Goal: Entertainment & Leisure: Consume media (video, audio)

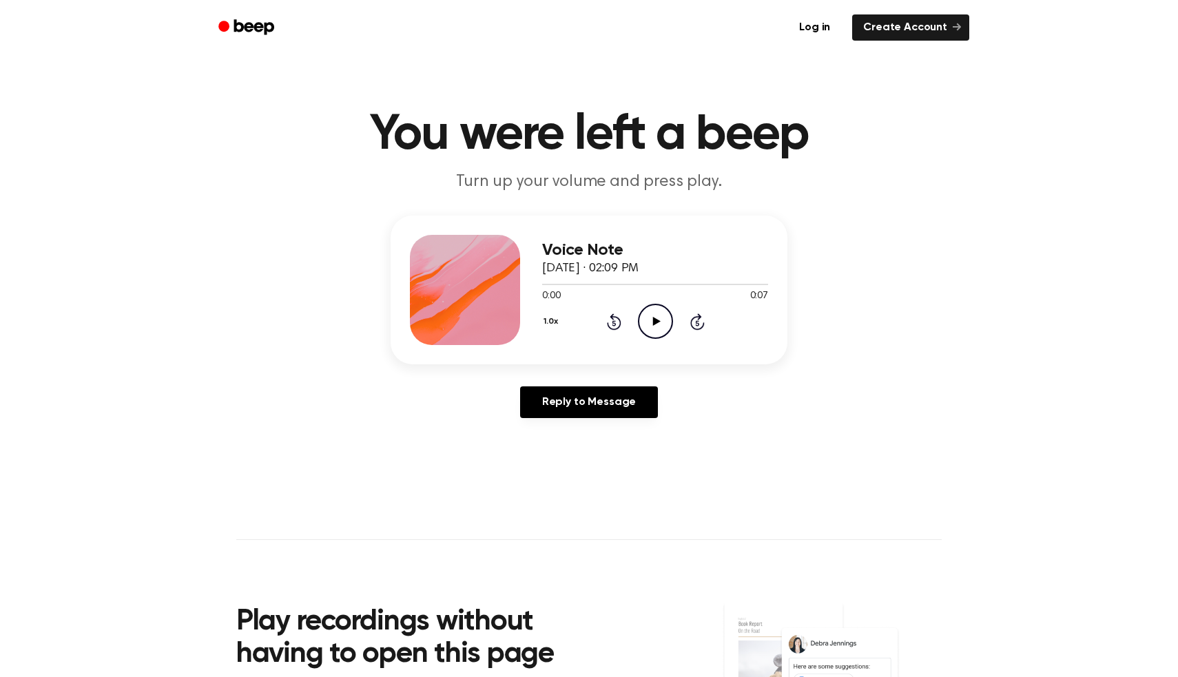
click at [670, 317] on icon "Play Audio" at bounding box center [655, 321] width 35 height 35
click at [619, 325] on icon "Rewind 5 seconds" at bounding box center [613, 322] width 15 height 18
click at [616, 325] on icon "Rewind 5 seconds" at bounding box center [613, 322] width 15 height 18
click at [634, 323] on div "1.0x Rewind 5 seconds Play Audio Skip 5 seconds" at bounding box center [655, 321] width 226 height 35
click at [640, 323] on icon "Play Audio" at bounding box center [655, 321] width 35 height 35
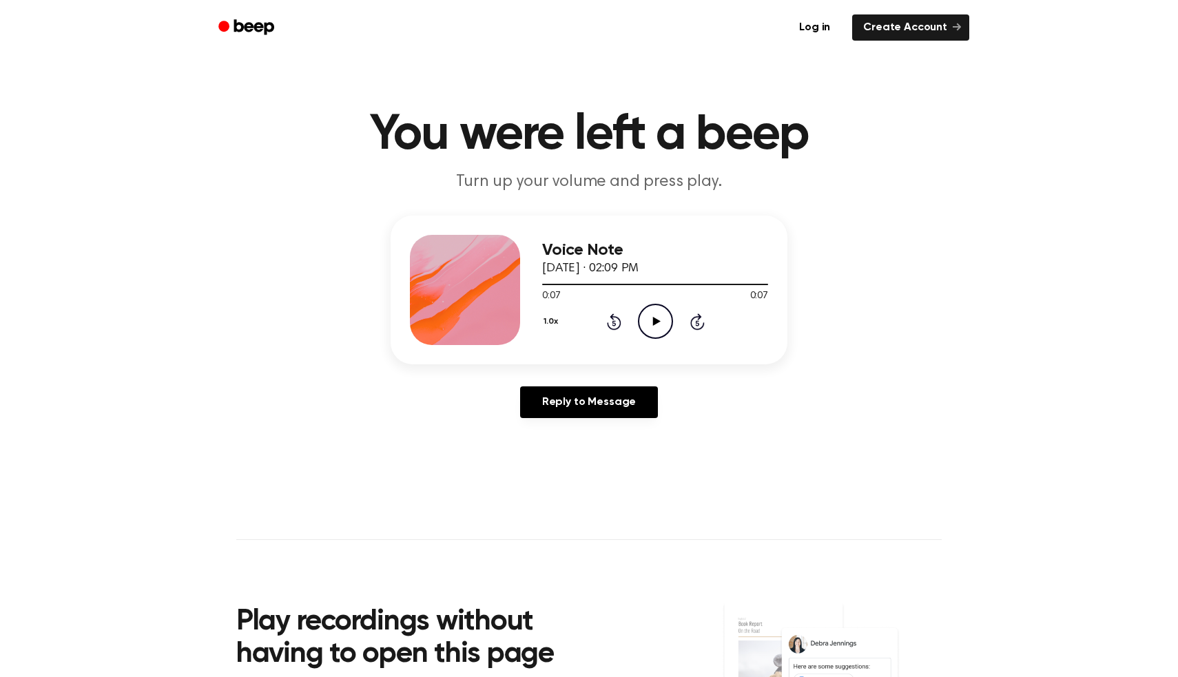
click at [654, 329] on icon "Play Audio" at bounding box center [655, 321] width 35 height 35
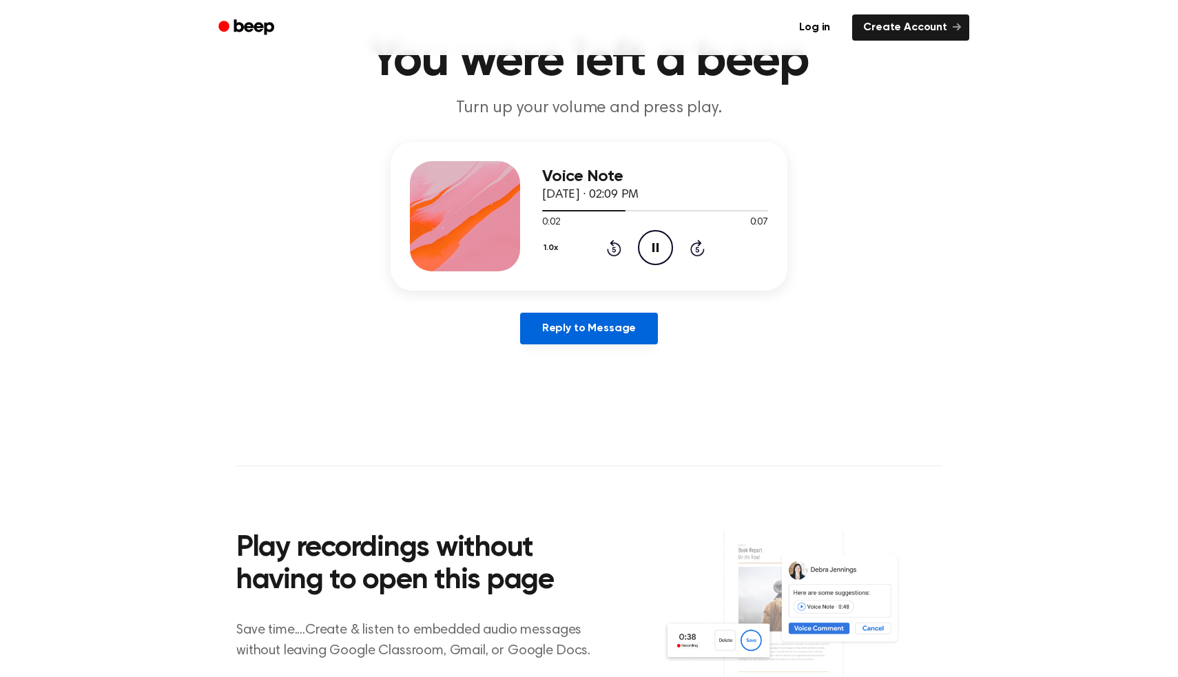
scroll to position [71, 0]
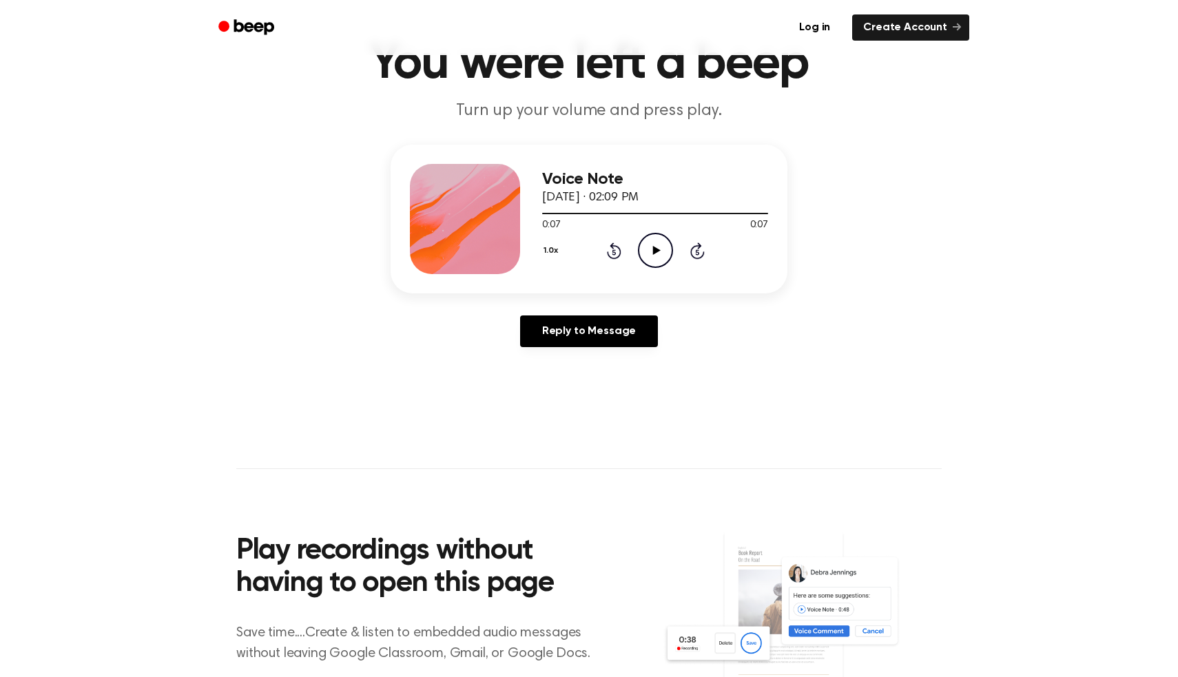
click at [250, 25] on icon "Beep" at bounding box center [247, 27] width 59 height 20
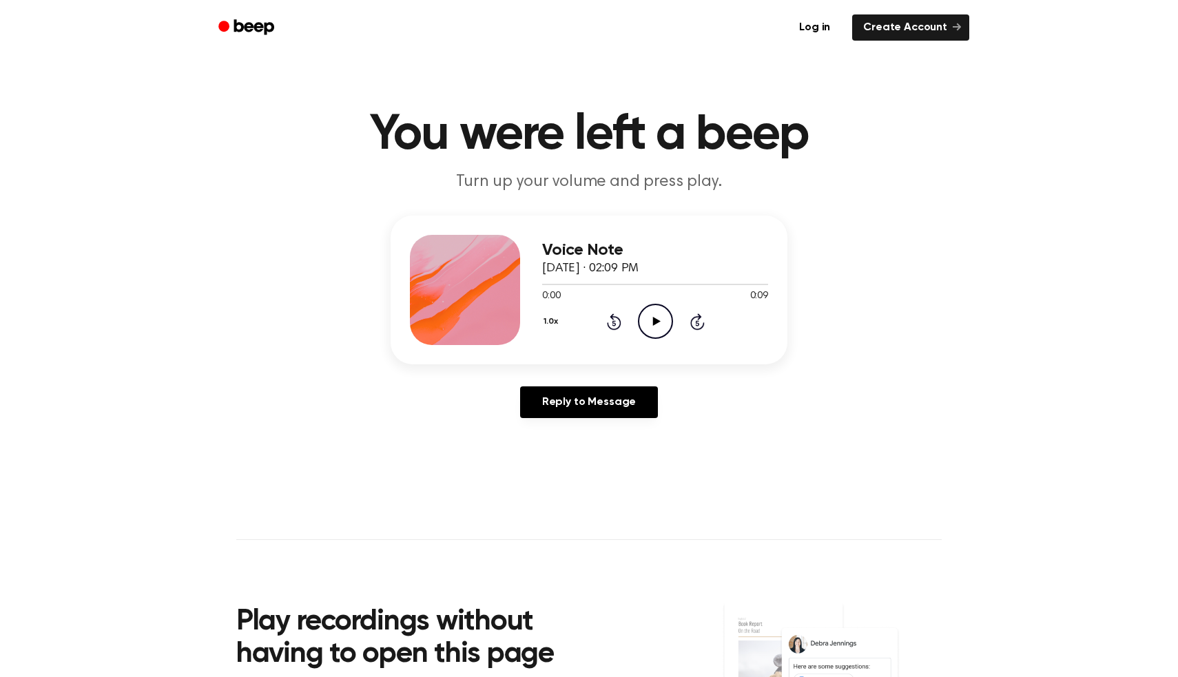
click at [652, 336] on icon "Play Audio" at bounding box center [655, 321] width 35 height 35
click at [652, 335] on icon "Pause Audio" at bounding box center [655, 321] width 35 height 35
click at [652, 336] on icon "Play Audio" at bounding box center [655, 321] width 35 height 35
click at [652, 332] on icon "Pause Audio" at bounding box center [655, 321] width 35 height 35
click at [655, 328] on icon "Play Audio" at bounding box center [655, 321] width 35 height 35
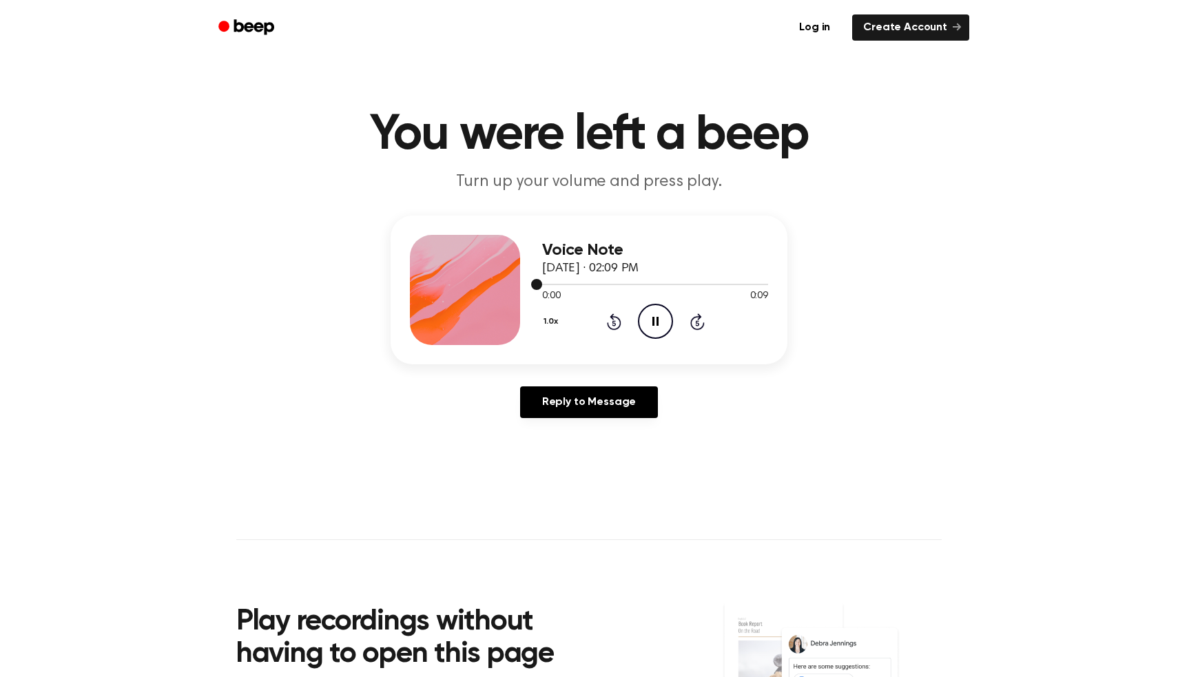
drag, startPoint x: 567, startPoint y: 287, endPoint x: 591, endPoint y: 287, distance: 23.4
click at [591, 287] on div at bounding box center [655, 283] width 226 height 11
click at [614, 320] on icon at bounding box center [614, 322] width 14 height 17
click at [650, 302] on div "0:09 0:09" at bounding box center [655, 296] width 226 height 14
click at [655, 325] on icon "Play Audio" at bounding box center [655, 321] width 35 height 35
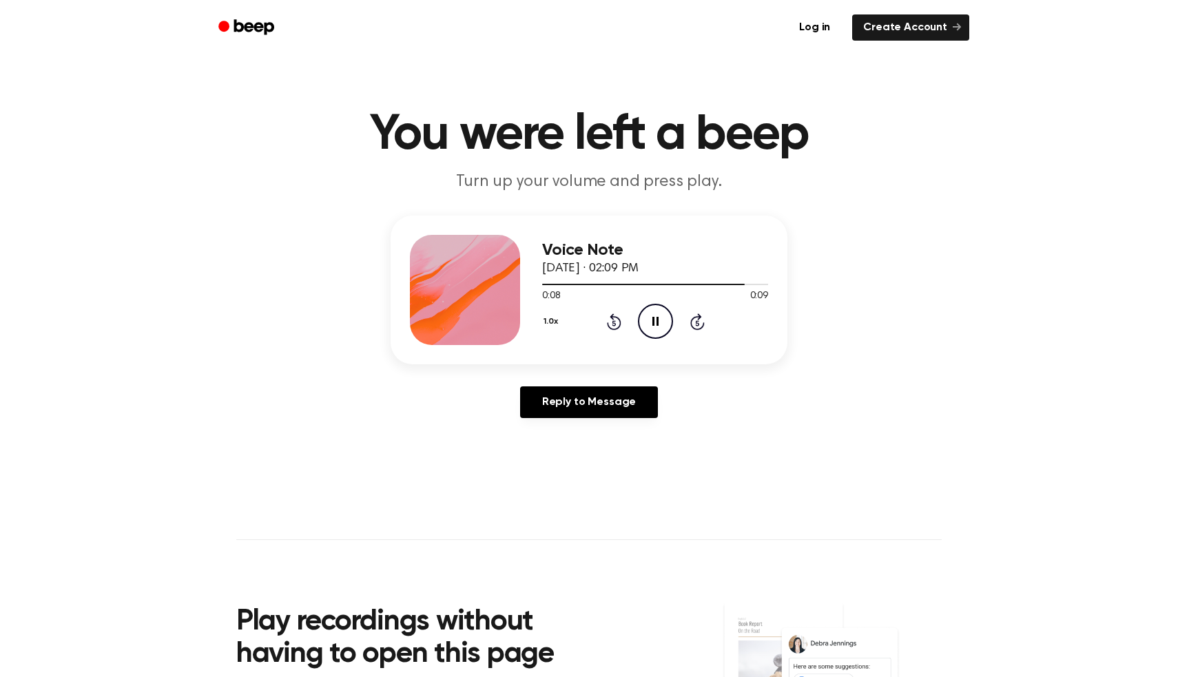
click at [655, 325] on icon "Pause Audio" at bounding box center [655, 321] width 35 height 35
click at [666, 319] on icon "Play Audio" at bounding box center [655, 321] width 35 height 35
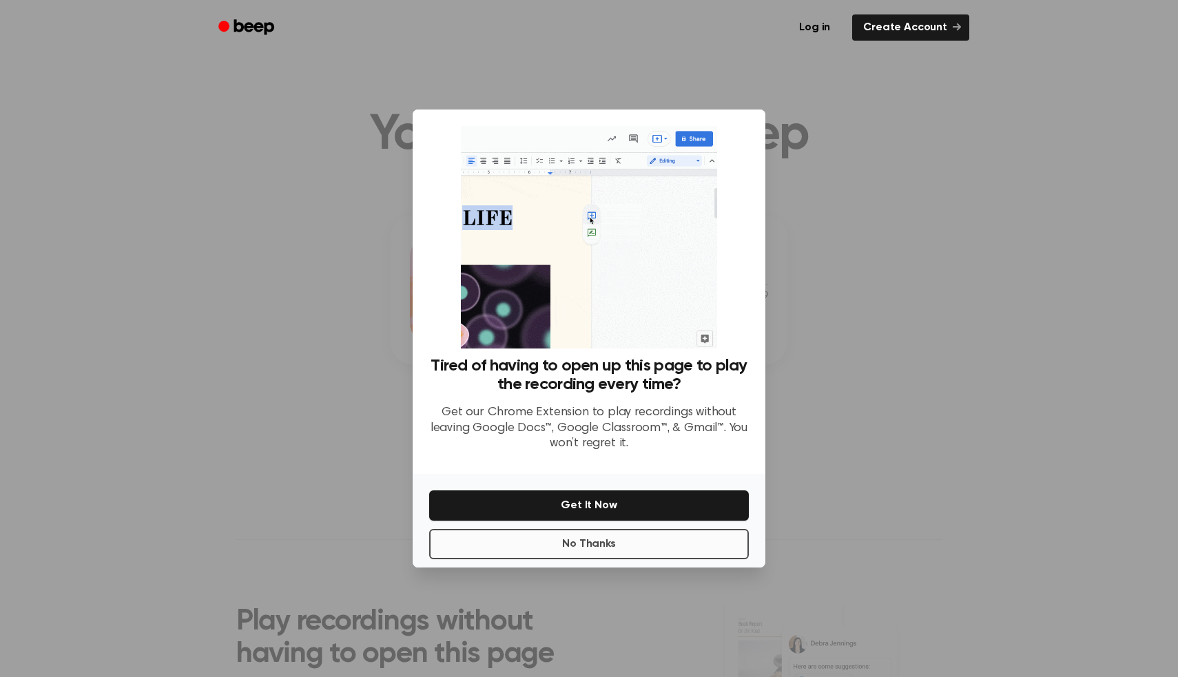
click at [618, 540] on button "No Thanks" at bounding box center [589, 544] width 320 height 30
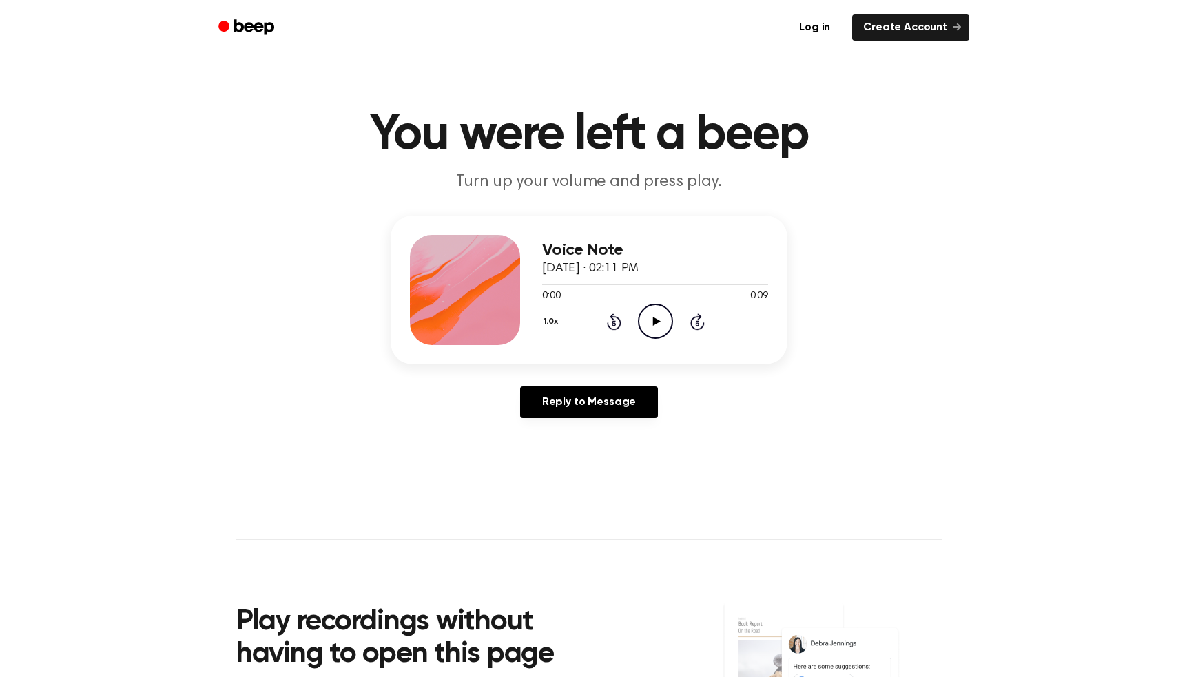
click at [653, 329] on icon "Play Audio" at bounding box center [655, 321] width 35 height 35
click at [650, 321] on icon "Pause Audio" at bounding box center [655, 321] width 35 height 35
click at [649, 320] on icon "Play Audio" at bounding box center [655, 321] width 35 height 35
click at [651, 320] on icon "Play Audio" at bounding box center [655, 321] width 35 height 35
